Goal: Task Accomplishment & Management: Complete application form

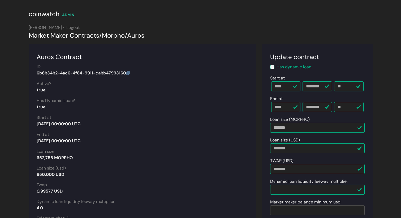
scroll to position [103, 0]
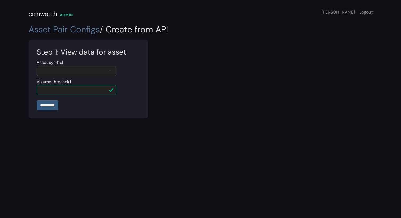
click at [108, 69] on div at bounding box center [77, 71] width 80 height 10
type input "***"
click at [91, 29] on link "Asset Pair Configs" at bounding box center [64, 29] width 71 height 11
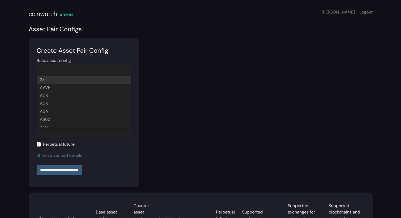
click at [86, 69] on div at bounding box center [84, 69] width 94 height 10
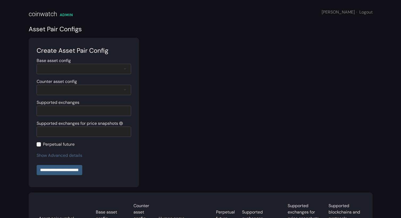
click at [95, 43] on section "Create Asset Pair Config Base asset config 2Z AAVE ACS ACX ADA AI16Z [PERSON_NA…" at bounding box center [84, 113] width 110 height 150
click at [122, 69] on div at bounding box center [84, 69] width 94 height 10
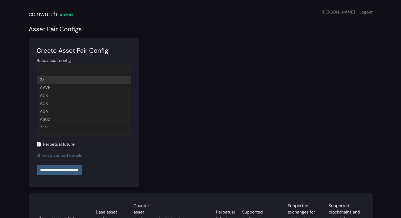
click at [106, 68] on div at bounding box center [84, 69] width 94 height 10
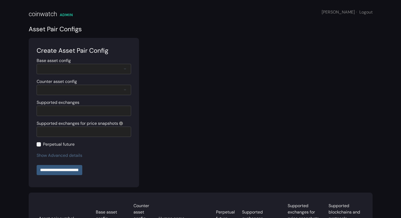
click at [111, 90] on div at bounding box center [84, 90] width 94 height 10
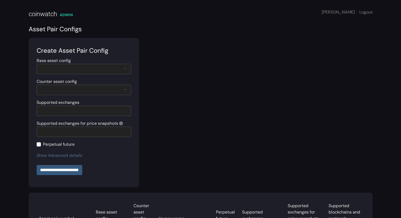
click at [110, 66] on div at bounding box center [84, 69] width 94 height 10
